Goal: Find specific page/section: Find specific page/section

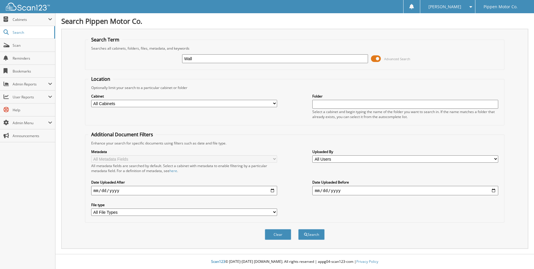
type input "Wall"
click at [274, 101] on select "All Cabinets ACCOUNTING CAR DEALS MONTH END PARTS INVOICE REPAIR ORDERS Needs F…" at bounding box center [184, 103] width 186 height 7
select select "5338"
click at [91, 100] on select "All Cabinets ACCOUNTING CAR DEALS MONTH END PARTS INVOICE REPAIR ORDERS Needs F…" at bounding box center [184, 103] width 186 height 7
click at [315, 230] on button "Search" at bounding box center [311, 234] width 26 height 11
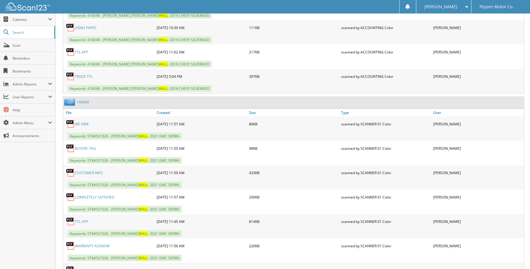
scroll to position [7398, 0]
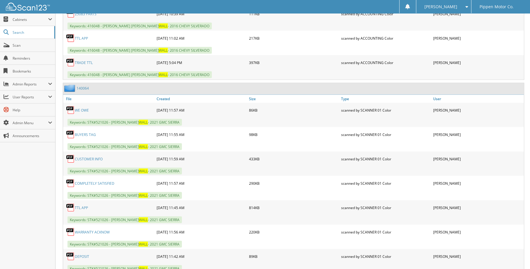
click at [88, 156] on link "CUSTOMER INFO" at bounding box center [89, 158] width 28 height 5
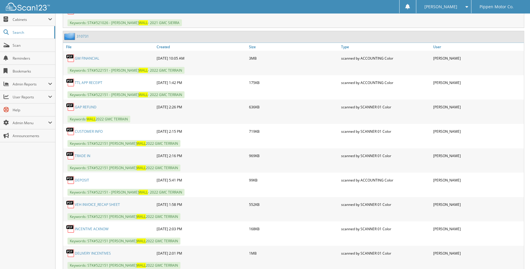
scroll to position [7985, 0]
click at [81, 128] on link "CUSTOMER INFO" at bounding box center [89, 130] width 28 height 5
